Goal: Task Accomplishment & Management: Manage account settings

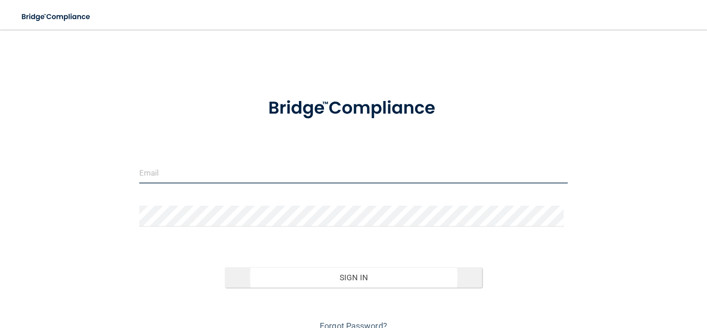
type input "[EMAIL_ADDRESS][DOMAIN_NAME]"
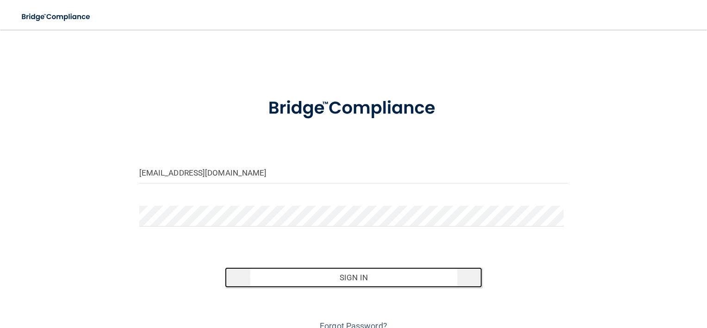
click at [401, 272] on button "Sign In" at bounding box center [353, 277] width 257 height 20
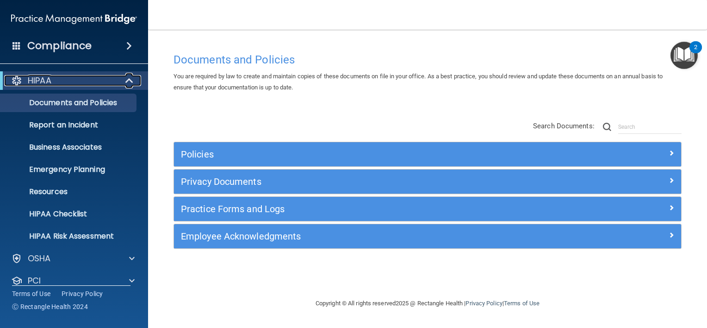
click at [128, 76] on span at bounding box center [130, 80] width 8 height 11
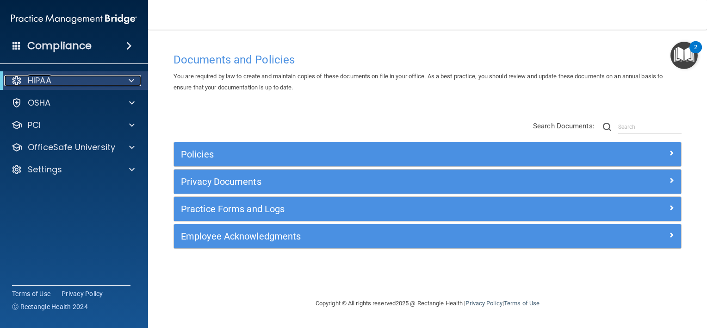
click at [127, 79] on div at bounding box center [129, 80] width 23 height 11
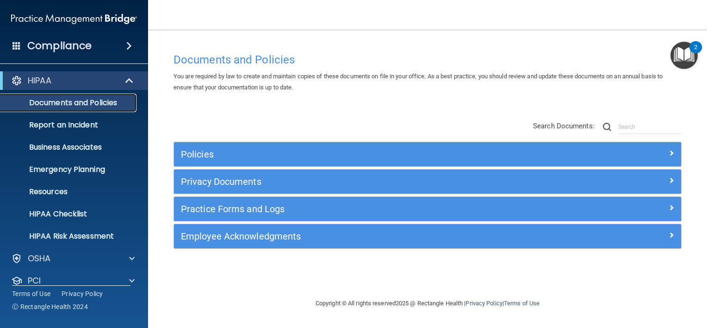
click at [105, 104] on p "Documents and Policies" at bounding box center [69, 102] width 126 height 9
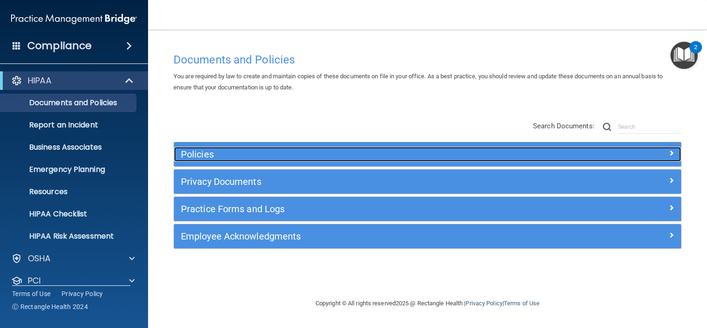
click at [216, 155] on h5 "Policies" at bounding box center [364, 154] width 367 height 10
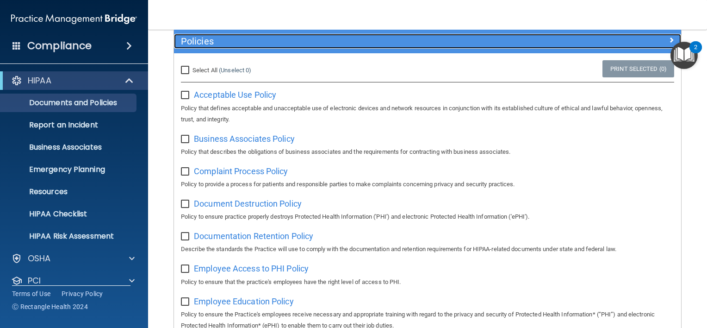
scroll to position [93, 0]
